Goal: Navigation & Orientation: Find specific page/section

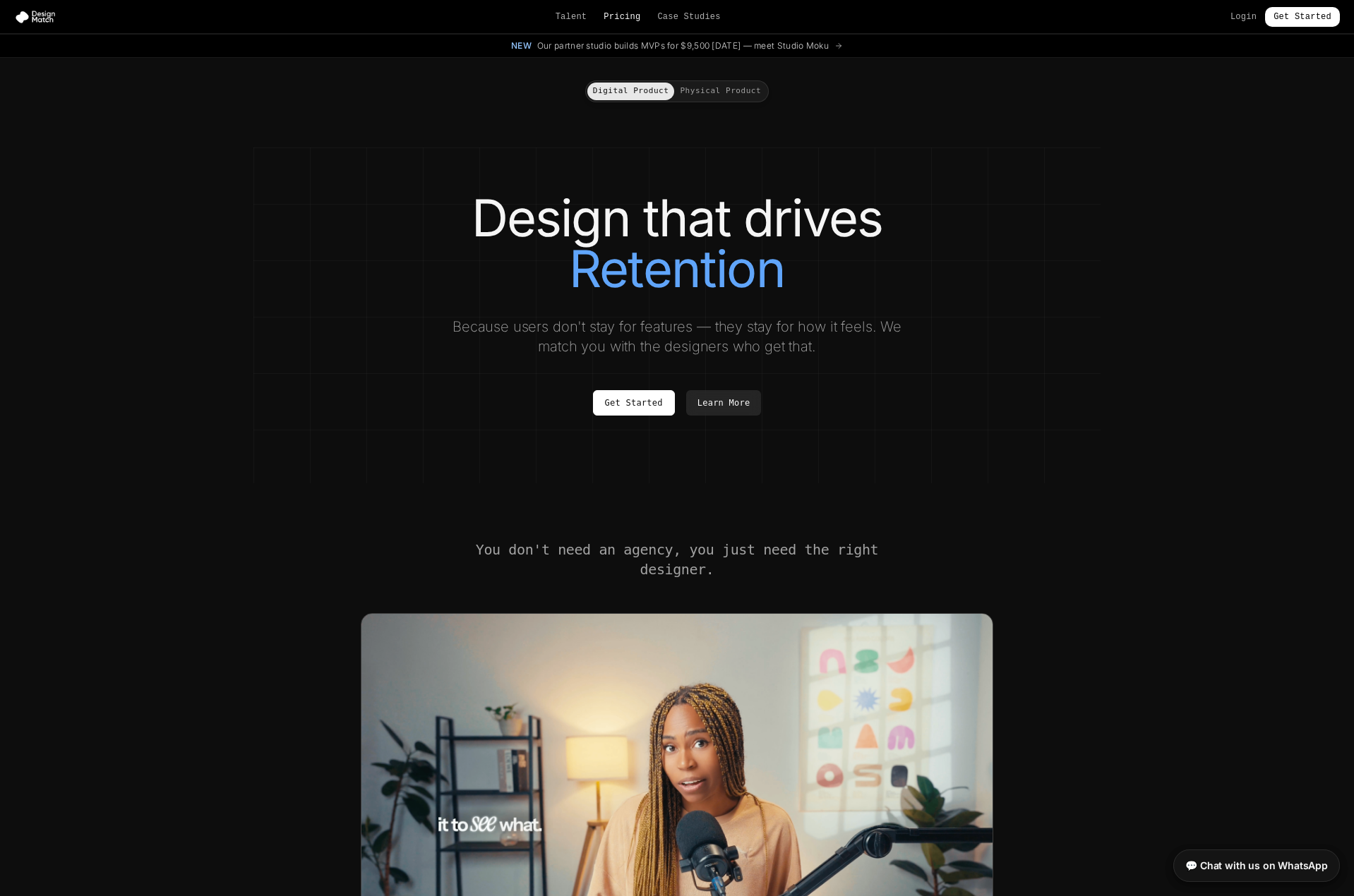
click at [626, 14] on link "Pricing" at bounding box center [622, 17] width 37 height 11
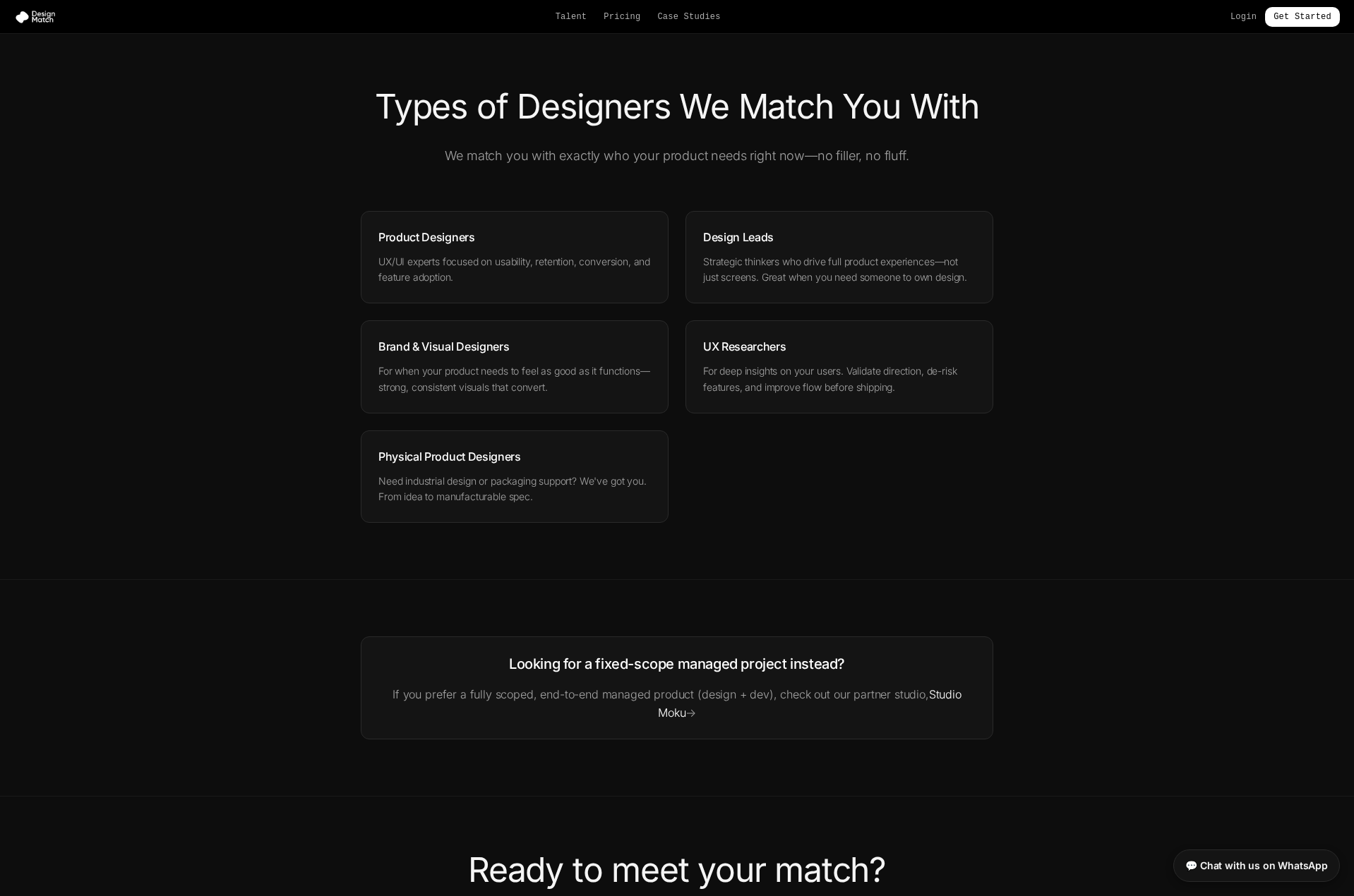
scroll to position [1741, 0]
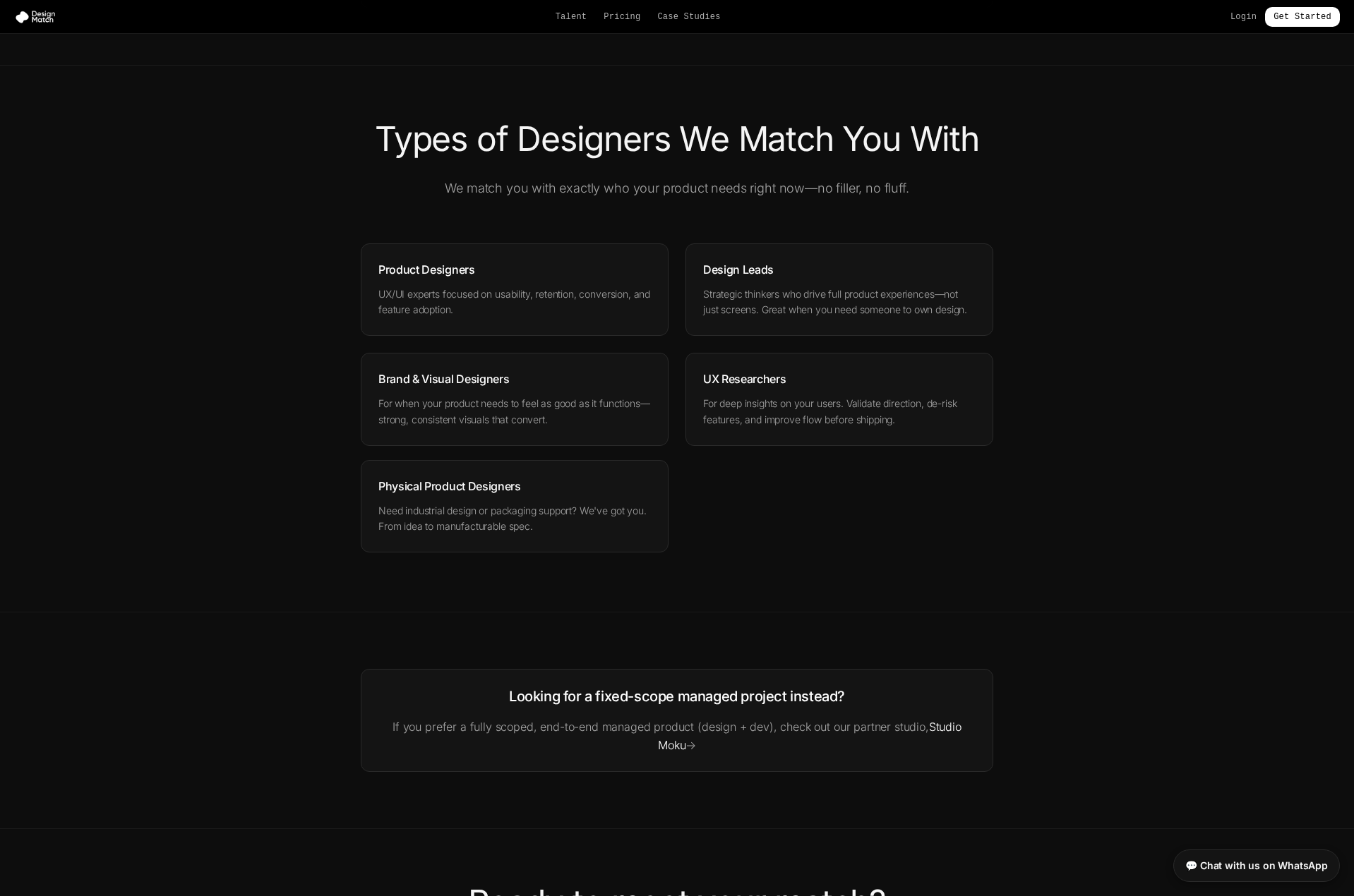
click at [508, 503] on p "Need industrial design or packaging support? We've got you. From idea to manufa…" at bounding box center [514, 520] width 273 height 33
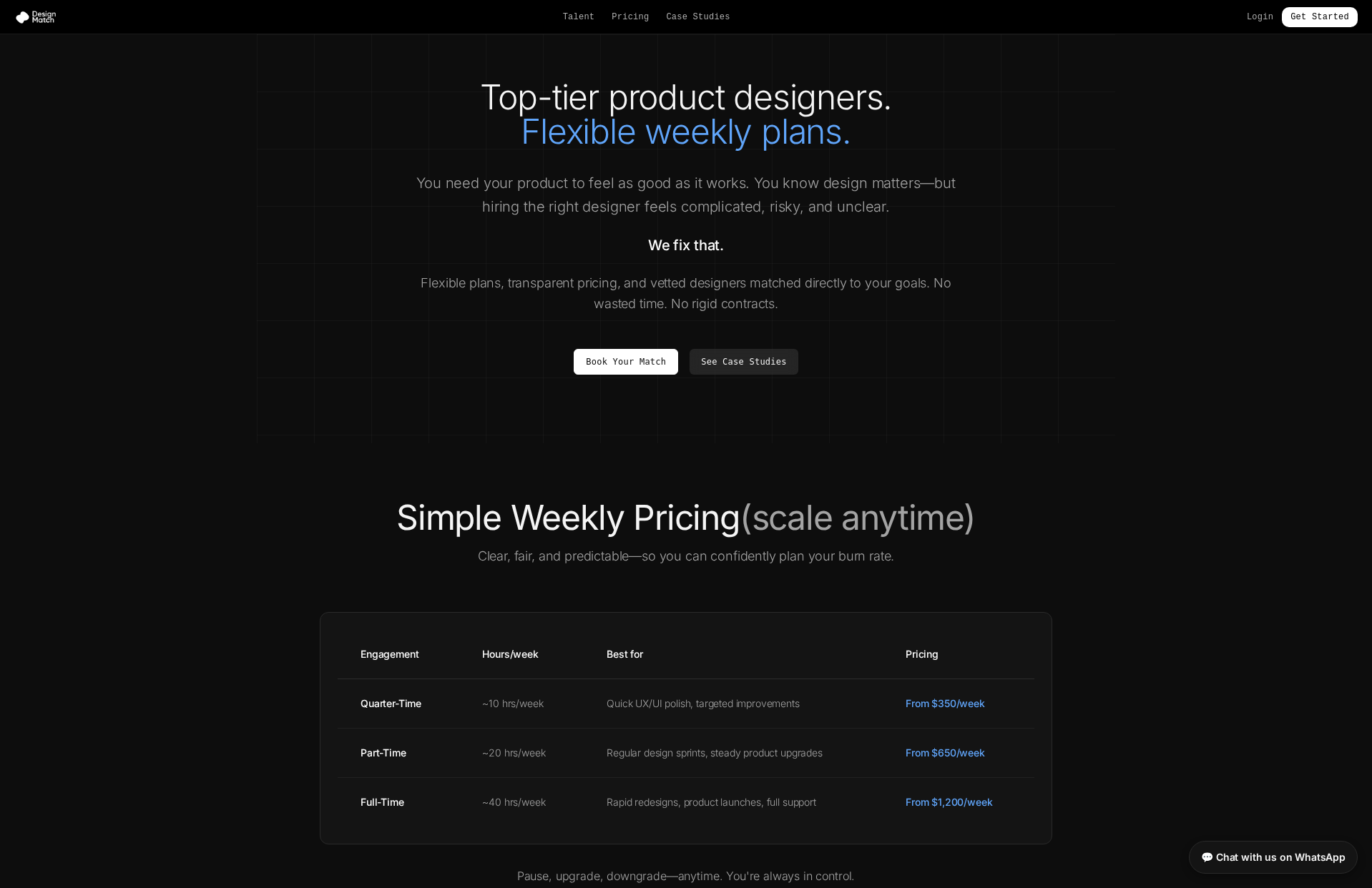
scroll to position [0, 0]
click at [567, 14] on link "Talent" at bounding box center [579, 17] width 32 height 12
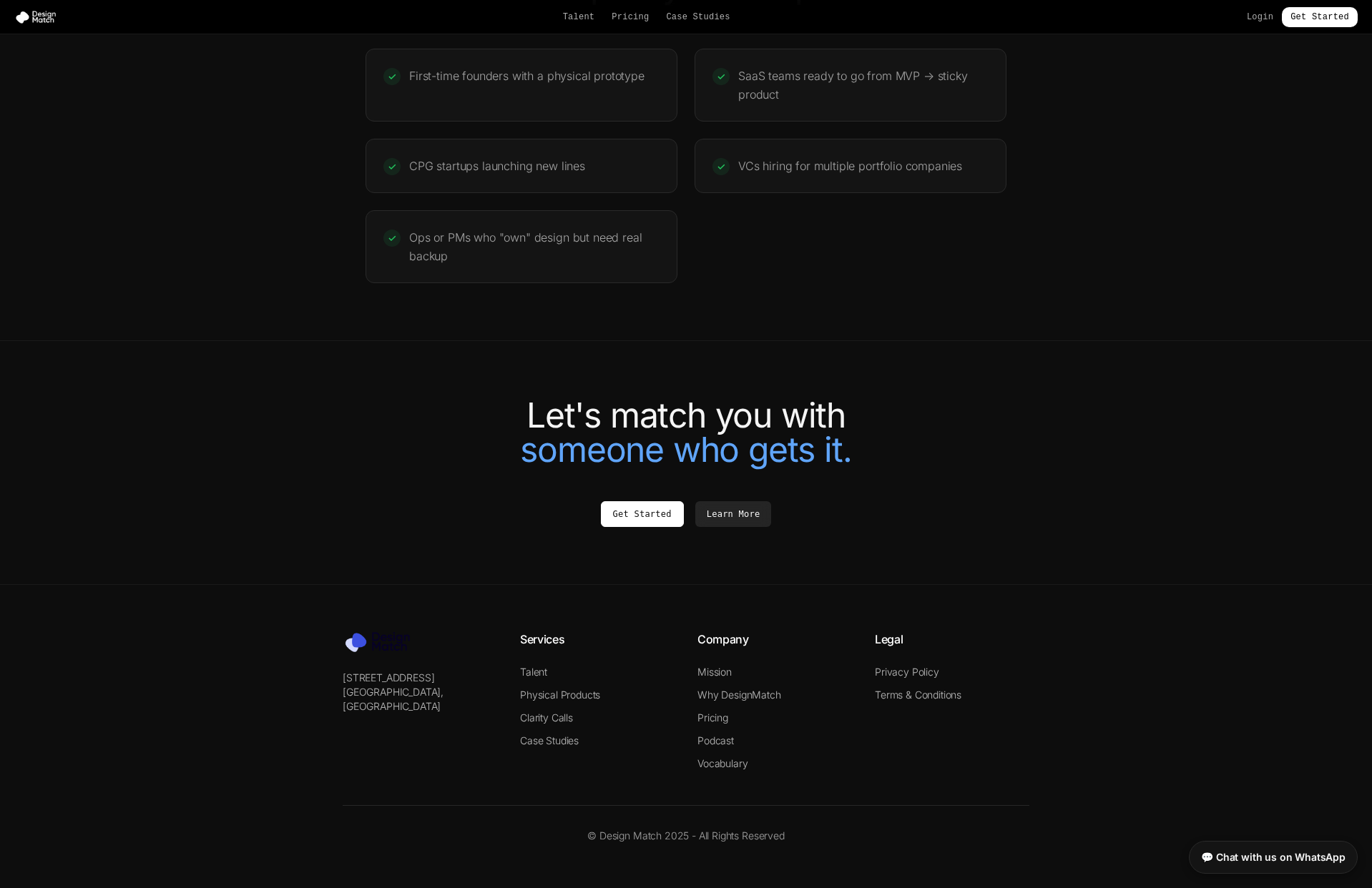
scroll to position [2847, 0]
click at [537, 671] on link "Talent" at bounding box center [534, 673] width 27 height 12
click at [572, 699] on link "Physical Products" at bounding box center [560, 696] width 80 height 12
